Goal: Find specific page/section

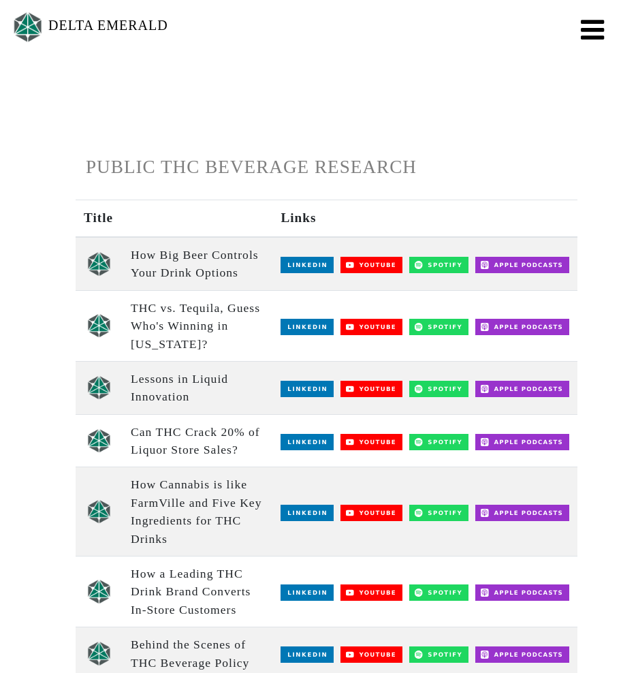
scroll to position [580, 0]
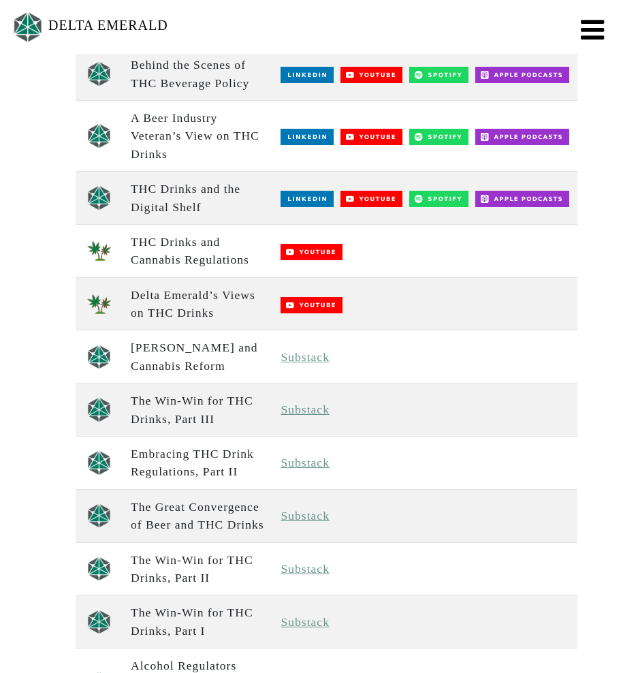
click at [37, 29] on img at bounding box center [28, 27] width 34 height 36
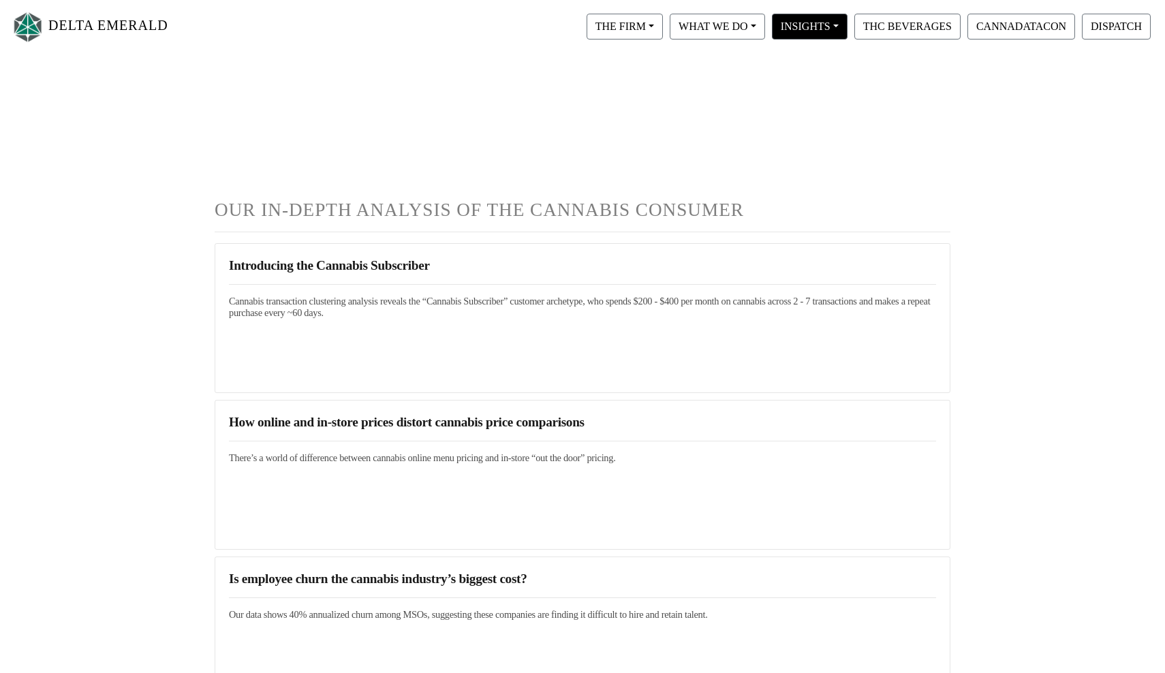
click at [663, 27] on button "INSIGHTS" at bounding box center [625, 27] width 76 height 26
click at [812, 61] on link "View All" at bounding box center [823, 61] width 108 height 22
click at [910, 20] on button "THC BEVERAGES" at bounding box center [908, 27] width 106 height 26
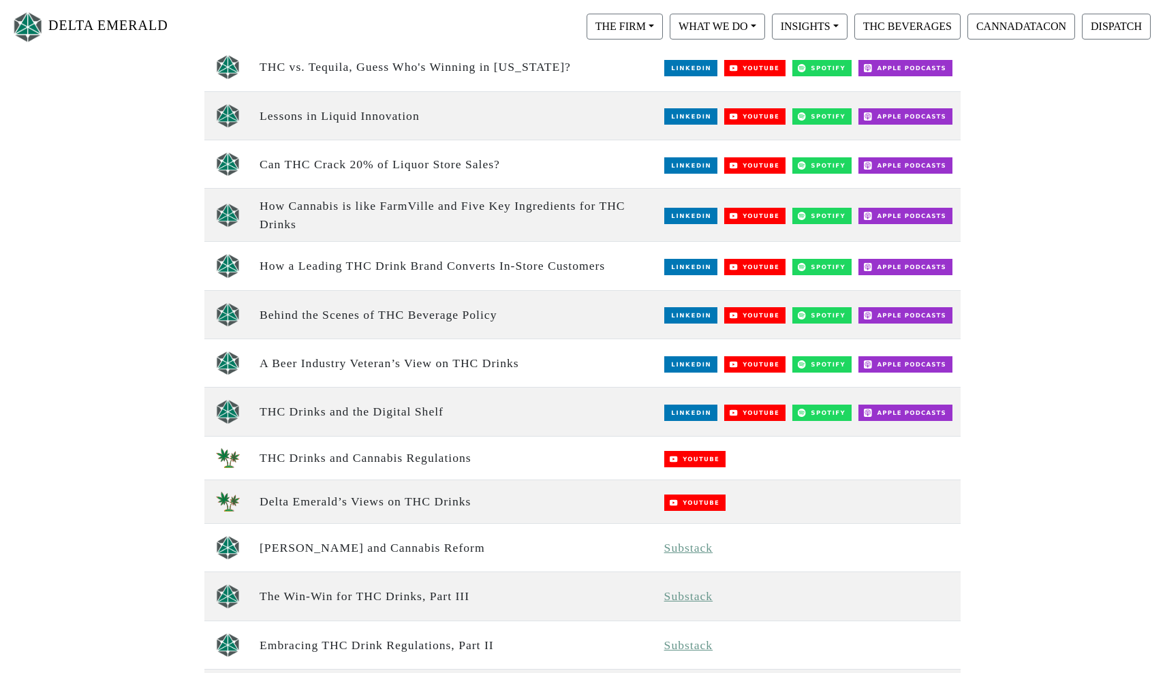
scroll to position [287, 0]
